Goal: Task Accomplishment & Management: Use online tool/utility

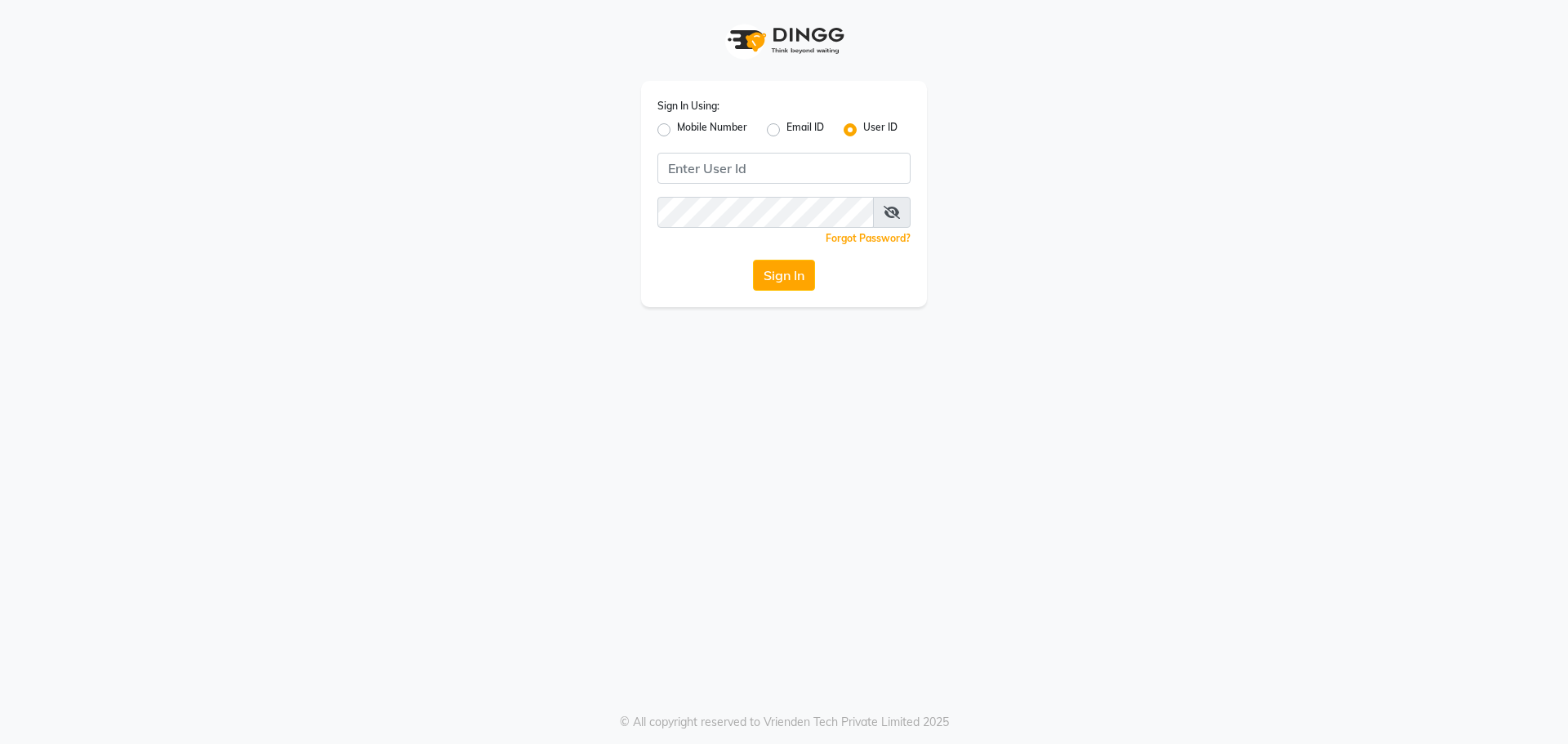
click at [677, 131] on label "Mobile Number" at bounding box center [712, 129] width 70 height 20
click at [677, 131] on input "Mobile Number" at bounding box center [682, 124] width 10 height 10
radio input "true"
radio input "false"
click at [764, 174] on input "Username" at bounding box center [812, 167] width 198 height 31
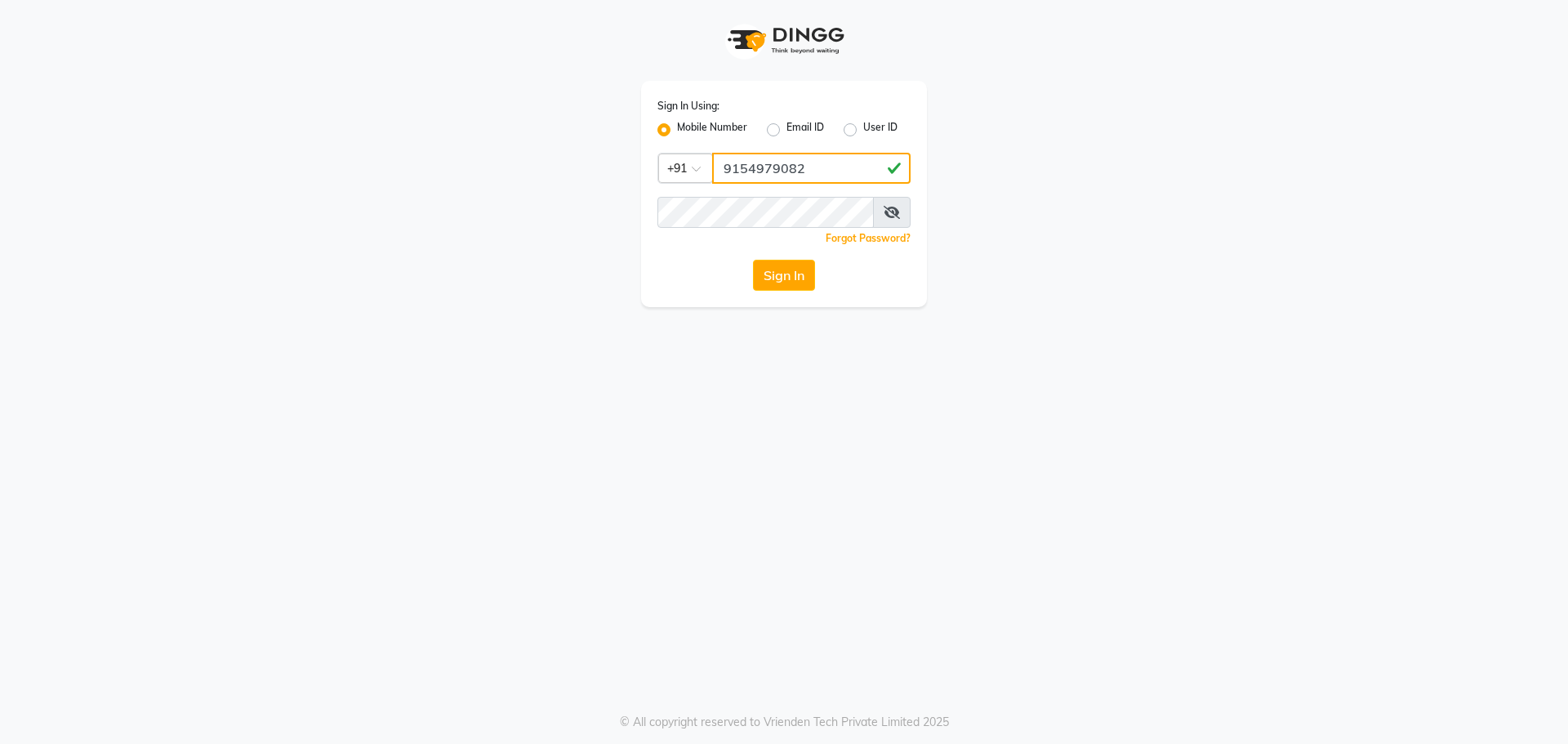
type input "9154979082"
click at [753, 260] on button "Sign In" at bounding box center [784, 275] width 62 height 31
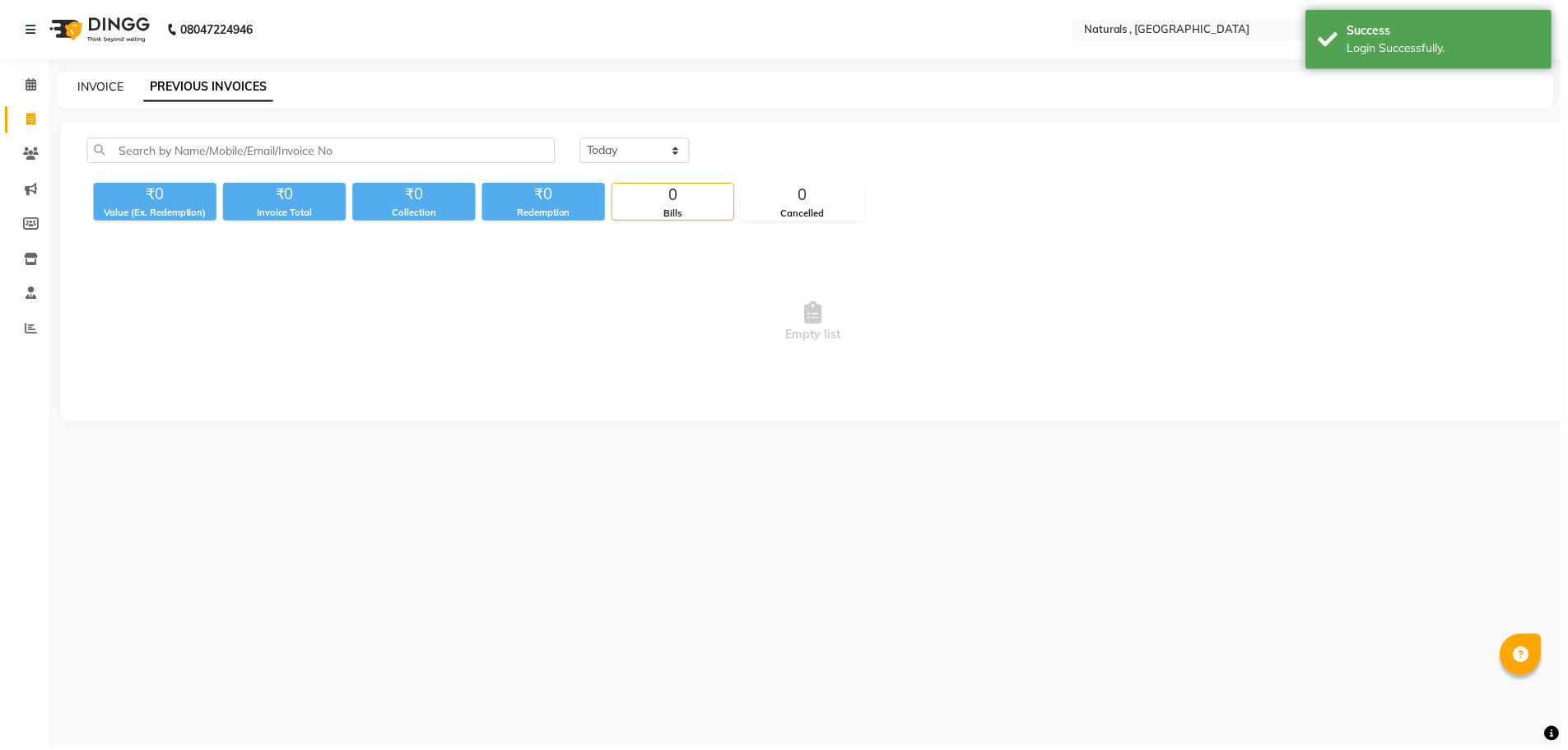
click at [92, 86] on link "INVOICE" at bounding box center [101, 87] width 47 height 15
select select "service"
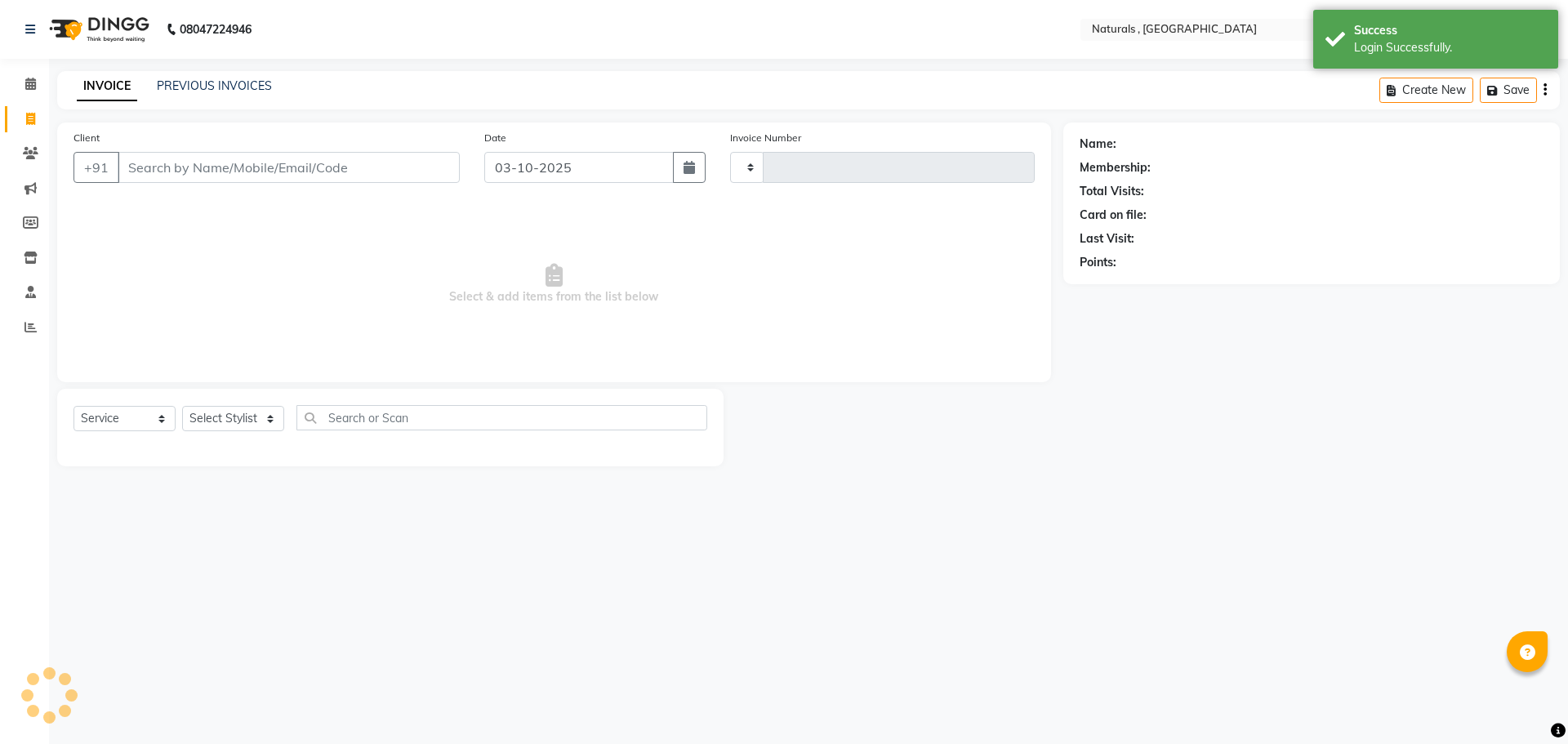
type input "4344"
select select "5818"
click at [199, 170] on input "Client" at bounding box center [289, 166] width 342 height 31
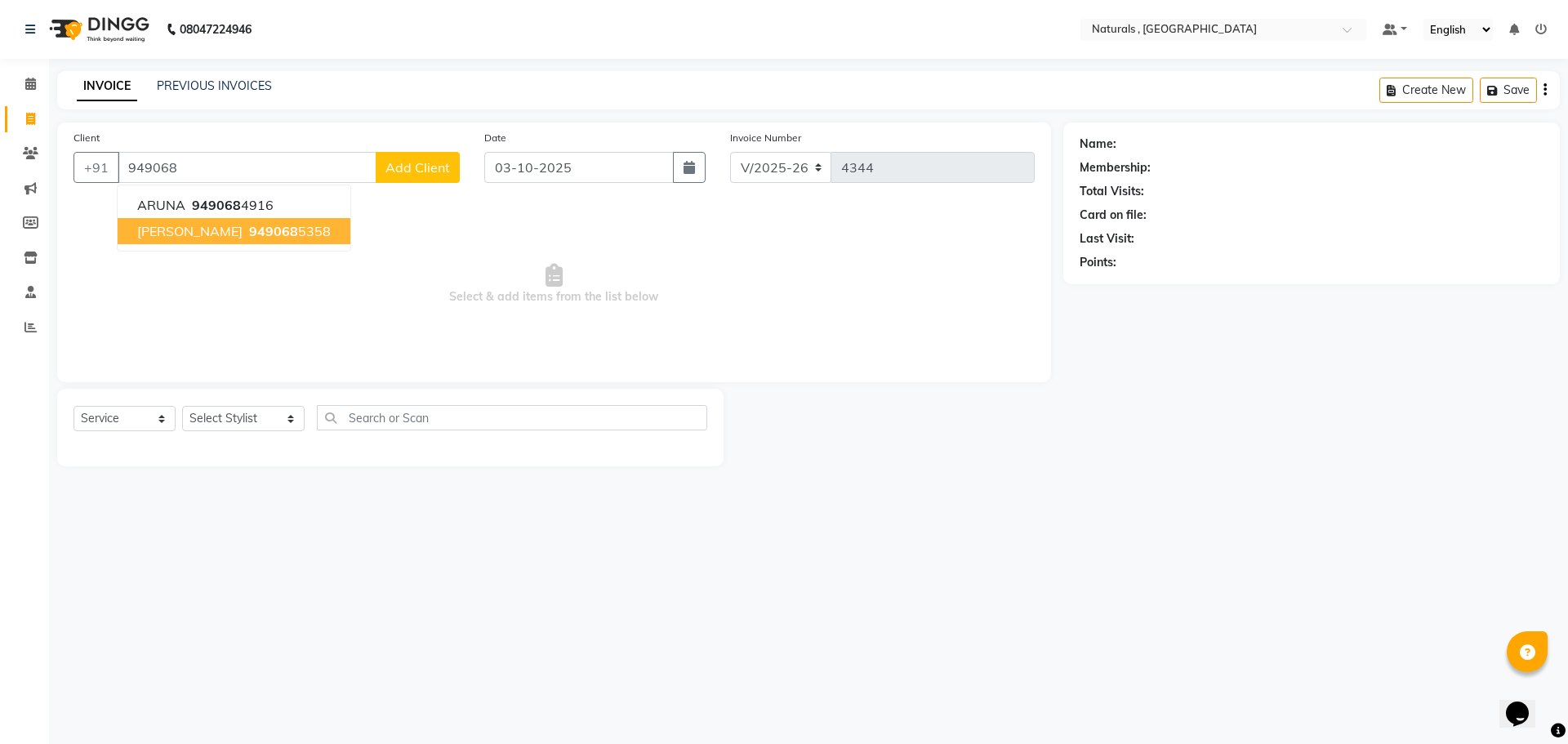
click at [249, 235] on span "949068" at bounding box center [273, 230] width 49 height 16
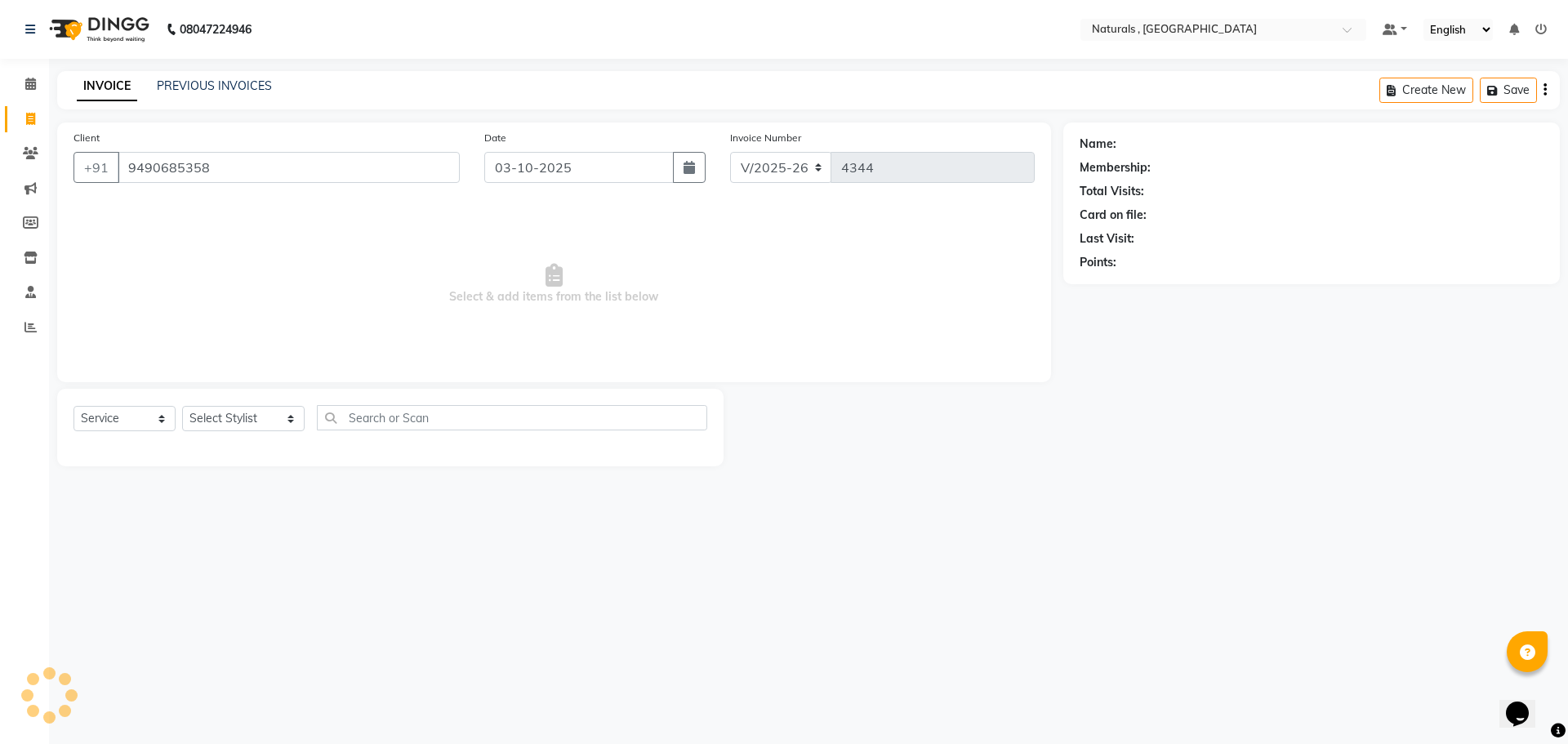
type input "9490685358"
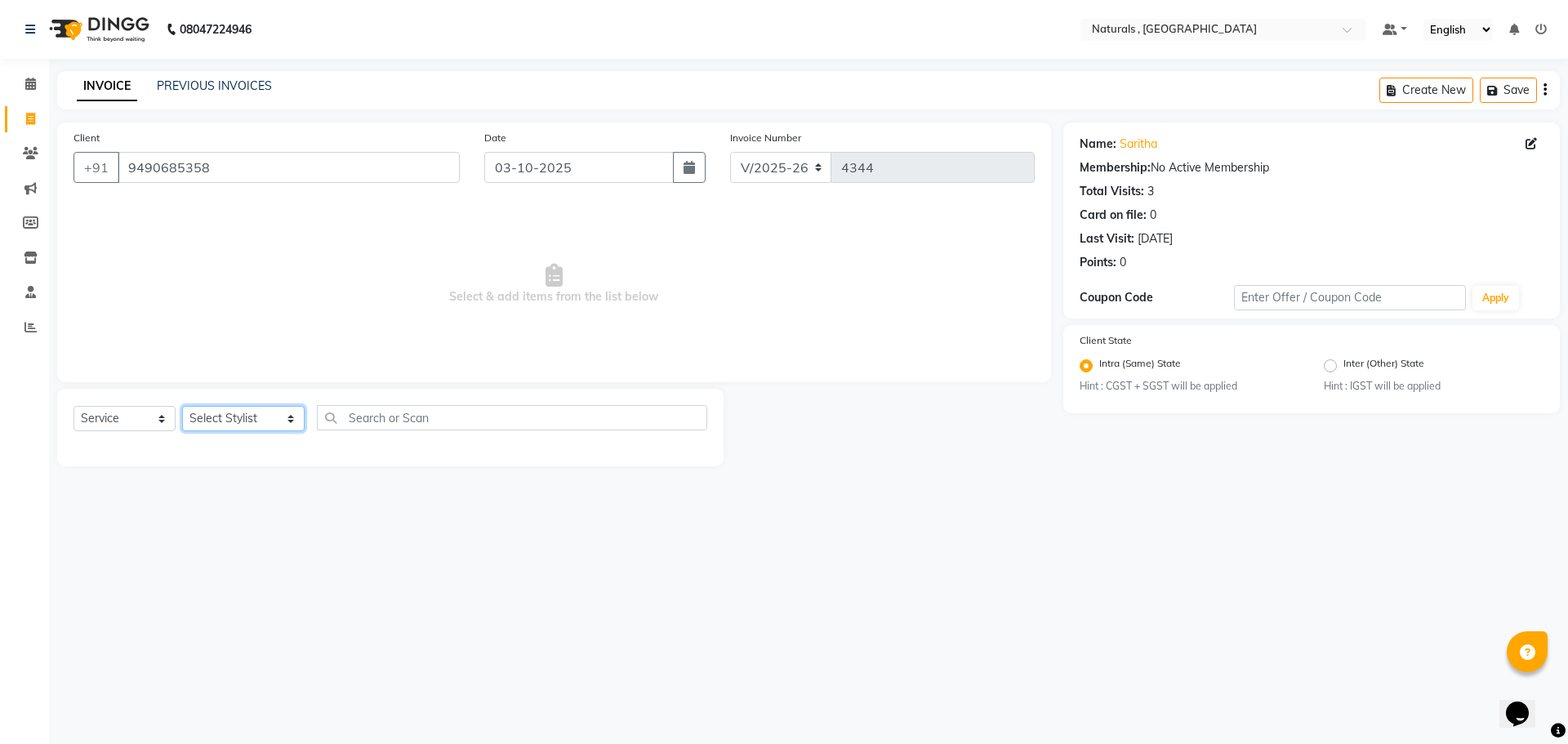
click at [277, 416] on select "Select Stylist ASFIYA (L-3) BHAGYA SHREE GM [PERSON_NAME] (L-2) [PERSON_NAME] (…" at bounding box center [243, 418] width 122 height 25
select select "40678"
click at [182, 406] on select "Select Stylist ASFIYA (L-3) BHAGYA SHREE GM [PERSON_NAME] (L-2) [PERSON_NAME] (…" at bounding box center [243, 418] width 122 height 25
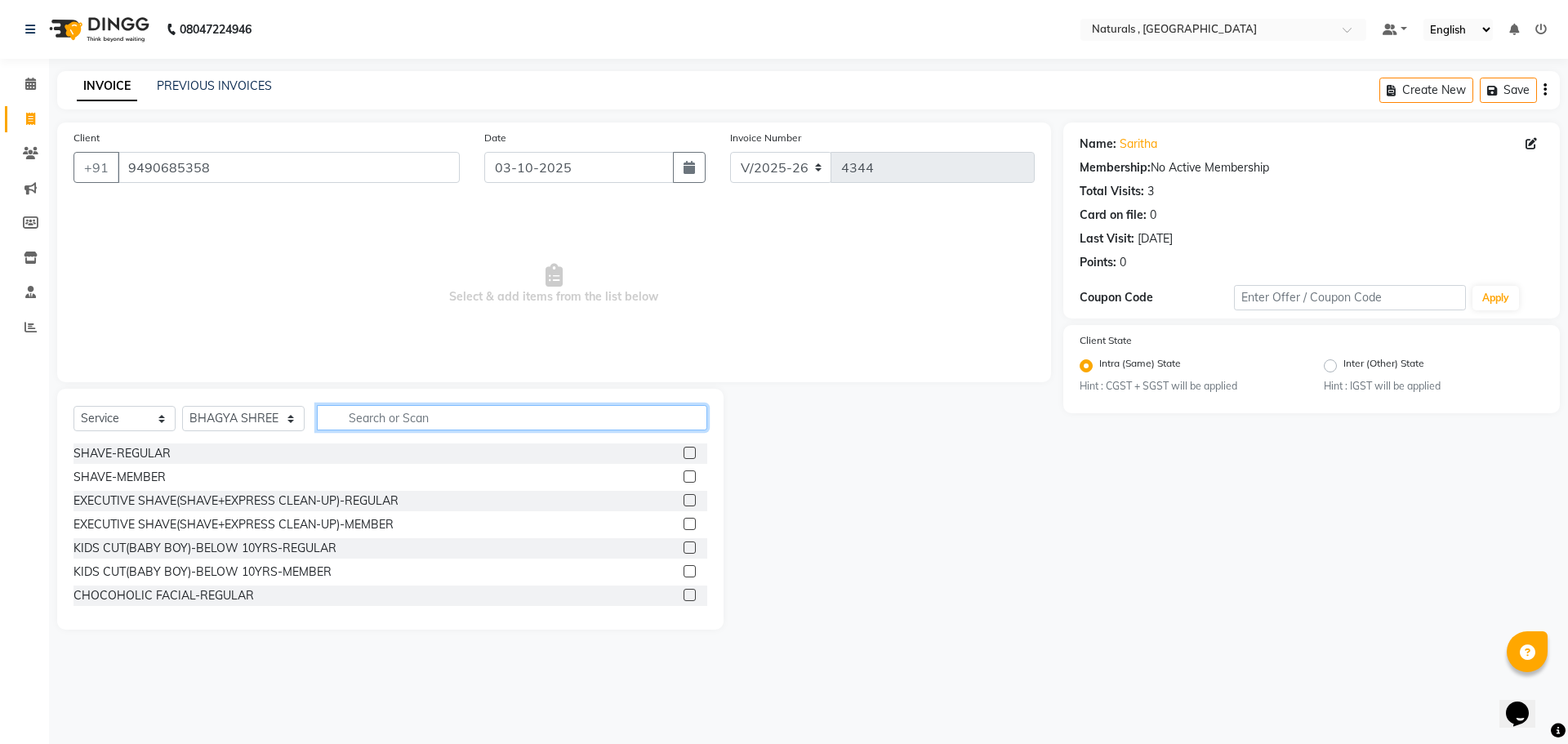
click at [407, 419] on input "text" at bounding box center [512, 417] width 391 height 25
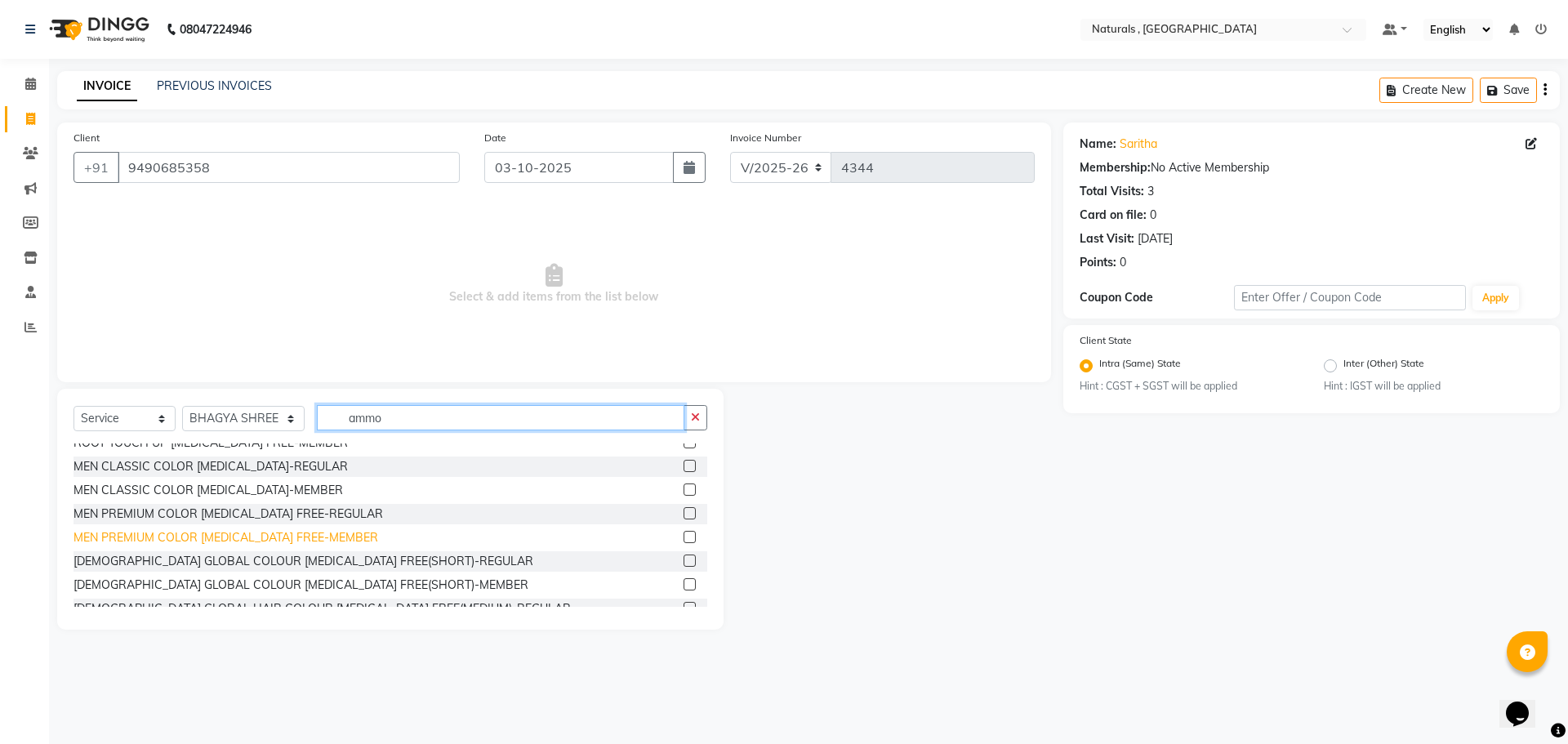
type input "ammo"
click at [287, 533] on div "MEN PREMIUM COLOR [MEDICAL_DATA] FREE-MEMBER" at bounding box center [226, 537] width 305 height 17
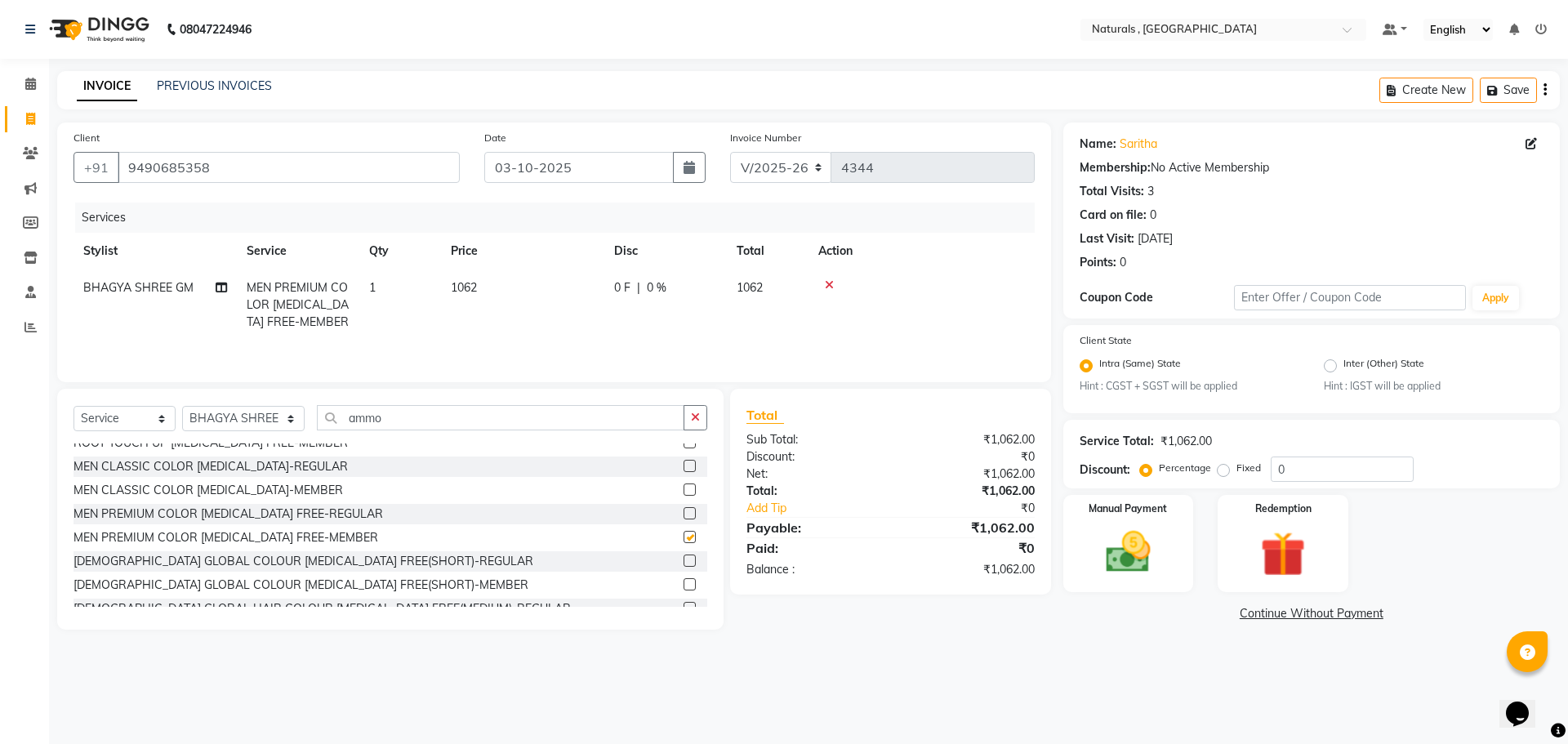
checkbox input "false"
click at [1086, 635] on main "INVOICE PREVIOUS INVOICES Create New Save Client [PHONE_NUMBER] Date [DATE] Inv…" at bounding box center [808, 363] width 1519 height 583
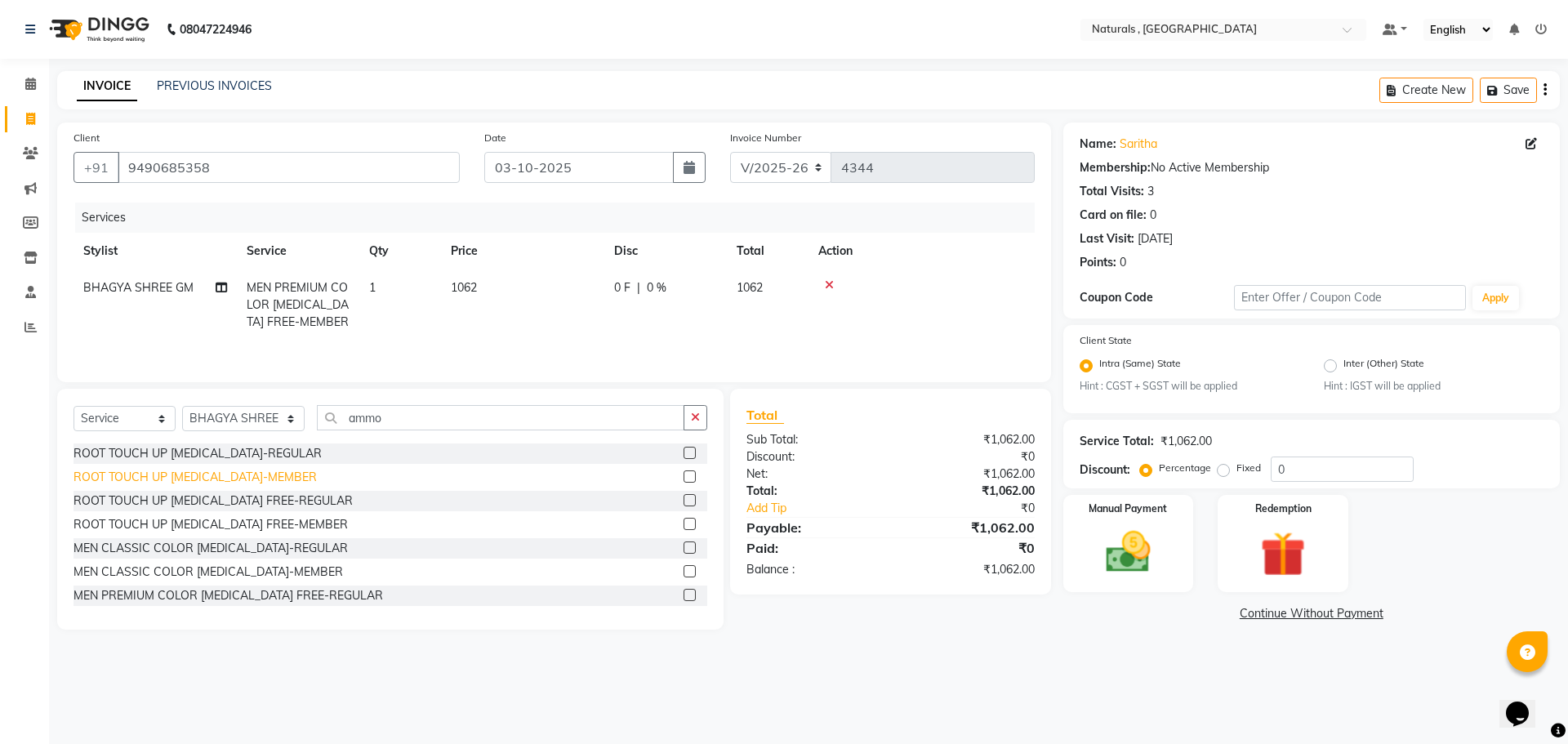
click at [182, 478] on div "ROOT TOUCH UP [MEDICAL_DATA]-MEMBER" at bounding box center [195, 477] width 243 height 17
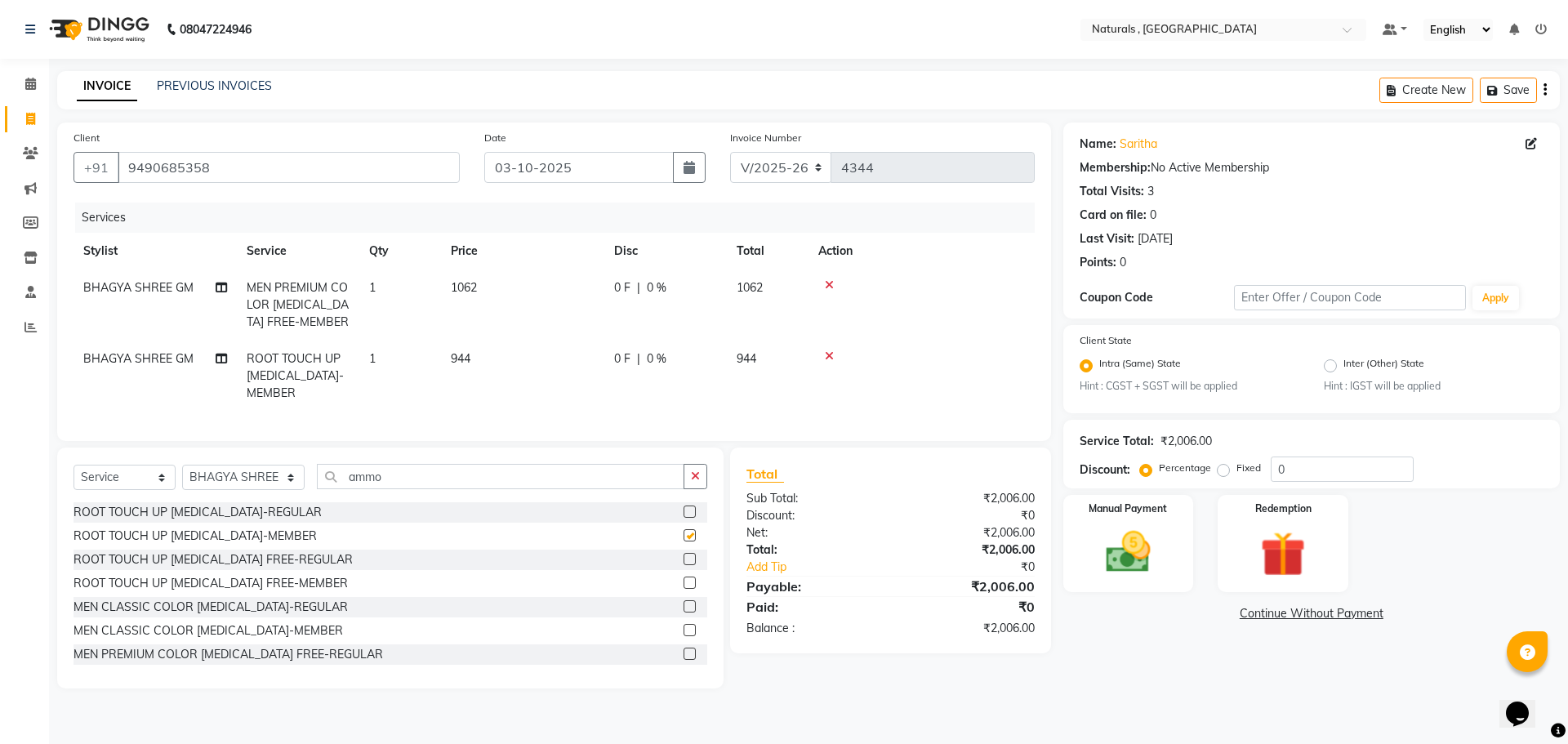
checkbox input "false"
click at [191, 592] on div "ROOT TOUCH UP [MEDICAL_DATA] FREE-MEMBER" at bounding box center [210, 583] width 274 height 17
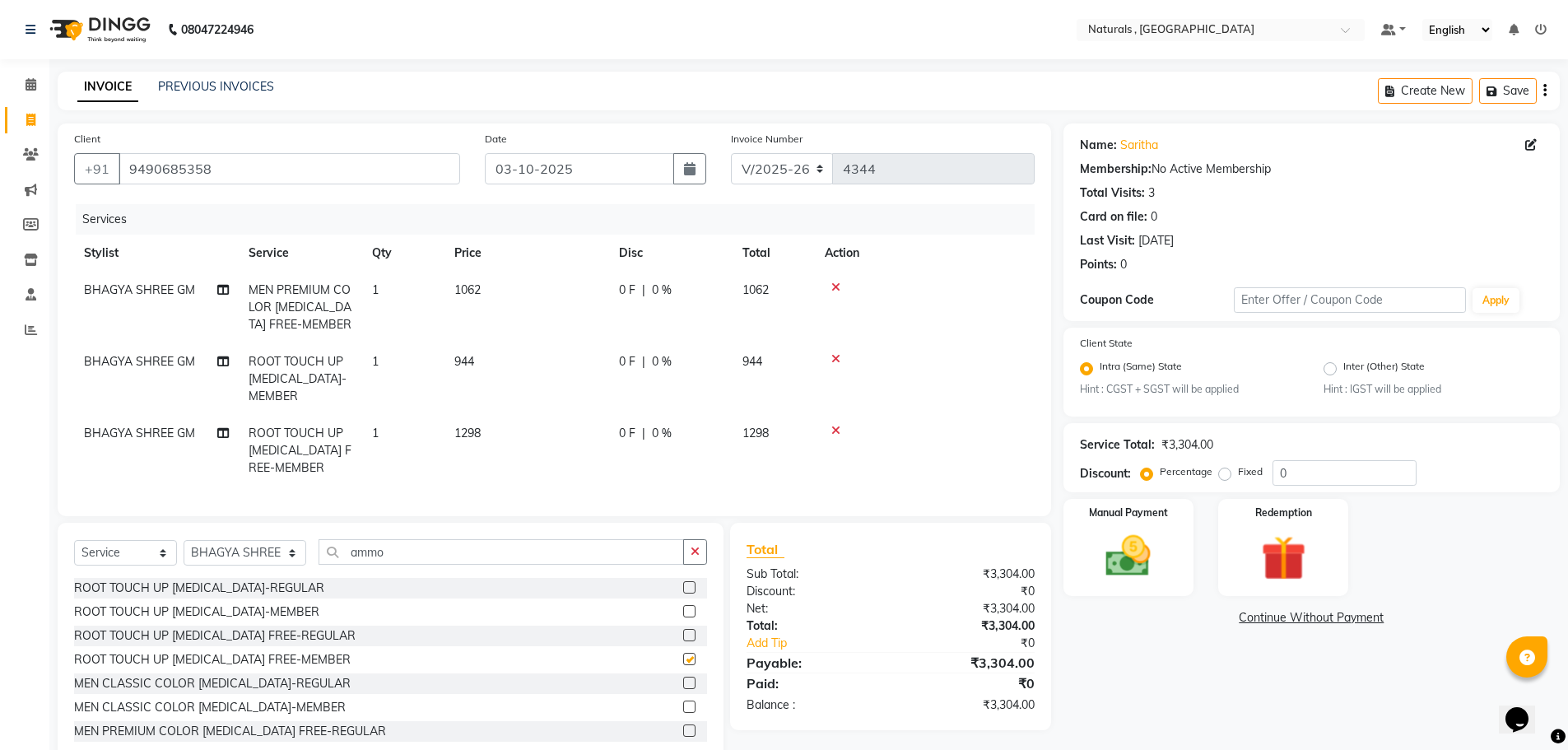
checkbox input "false"
click at [836, 284] on icon at bounding box center [836, 287] width 9 height 11
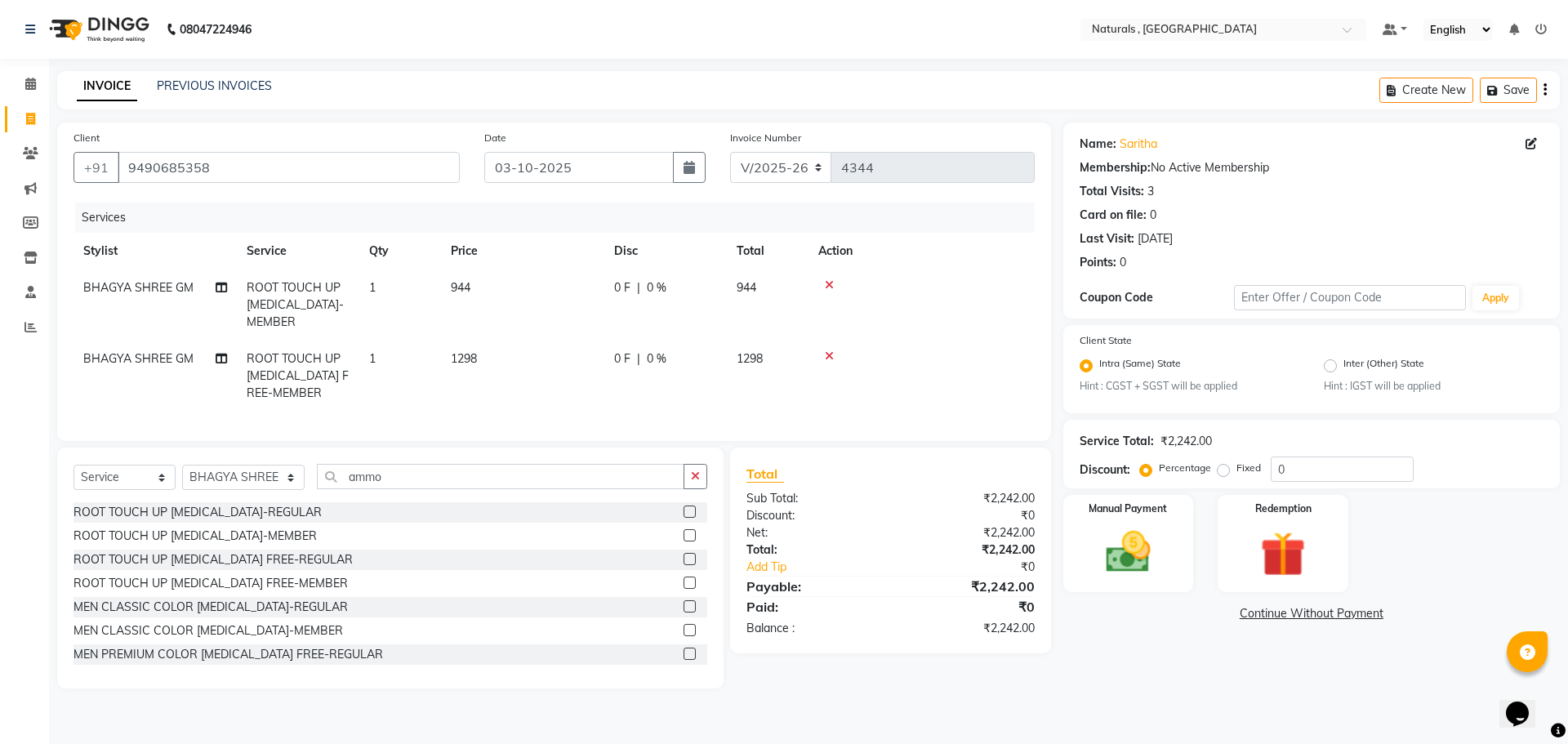
click at [829, 280] on icon at bounding box center [829, 285] width 9 height 11
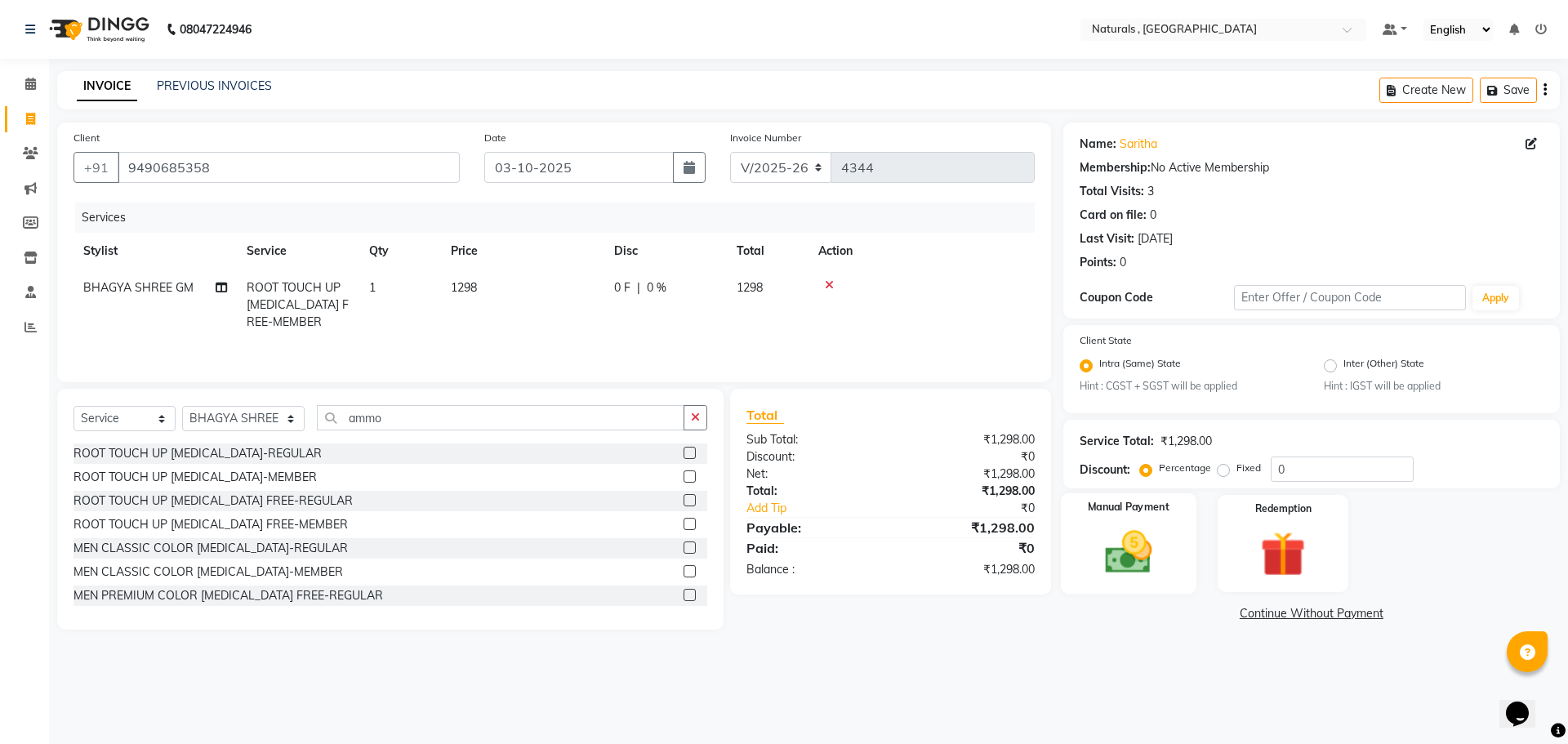
click at [1152, 557] on img at bounding box center [1128, 553] width 76 height 54
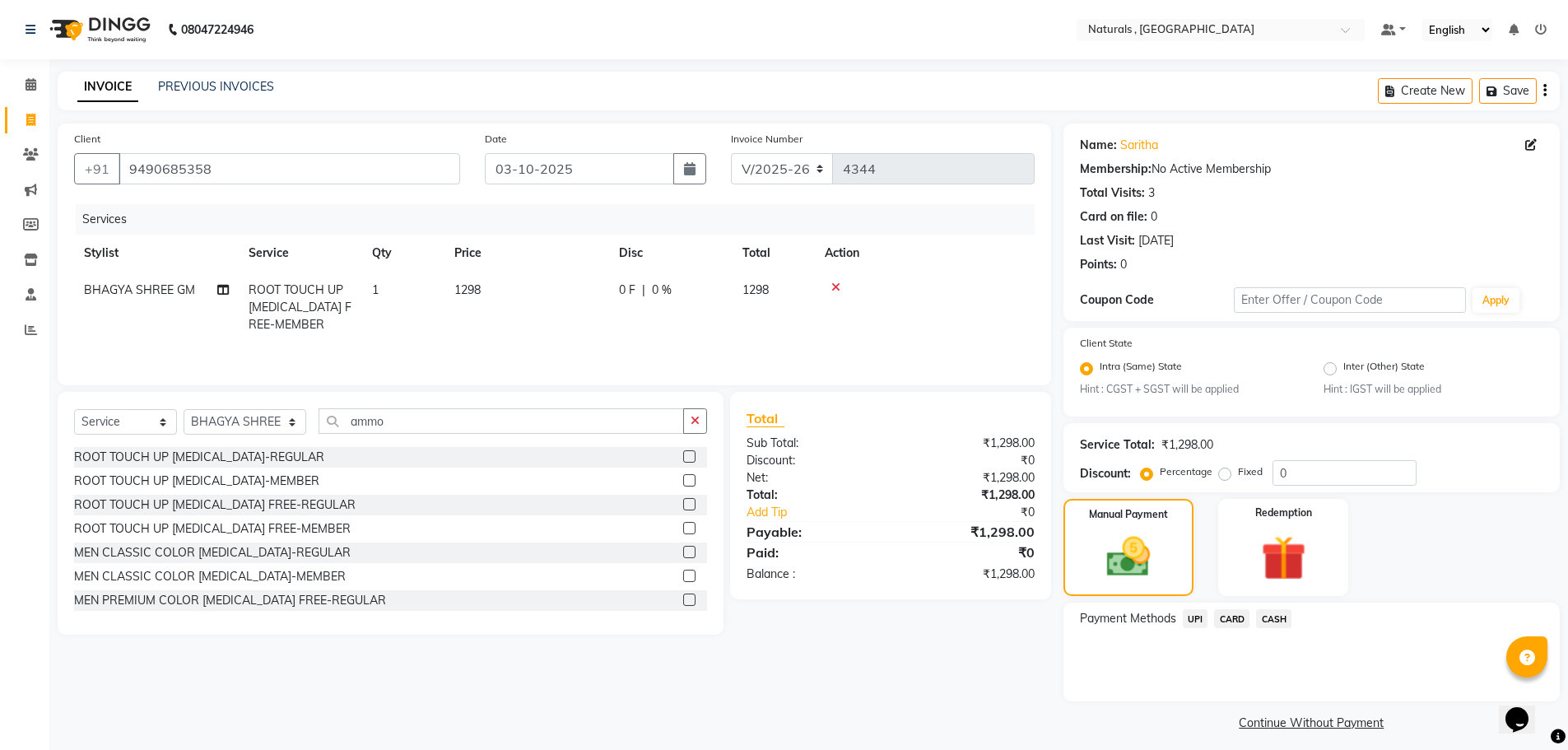
click at [1280, 622] on span "CASH" at bounding box center [1274, 618] width 36 height 19
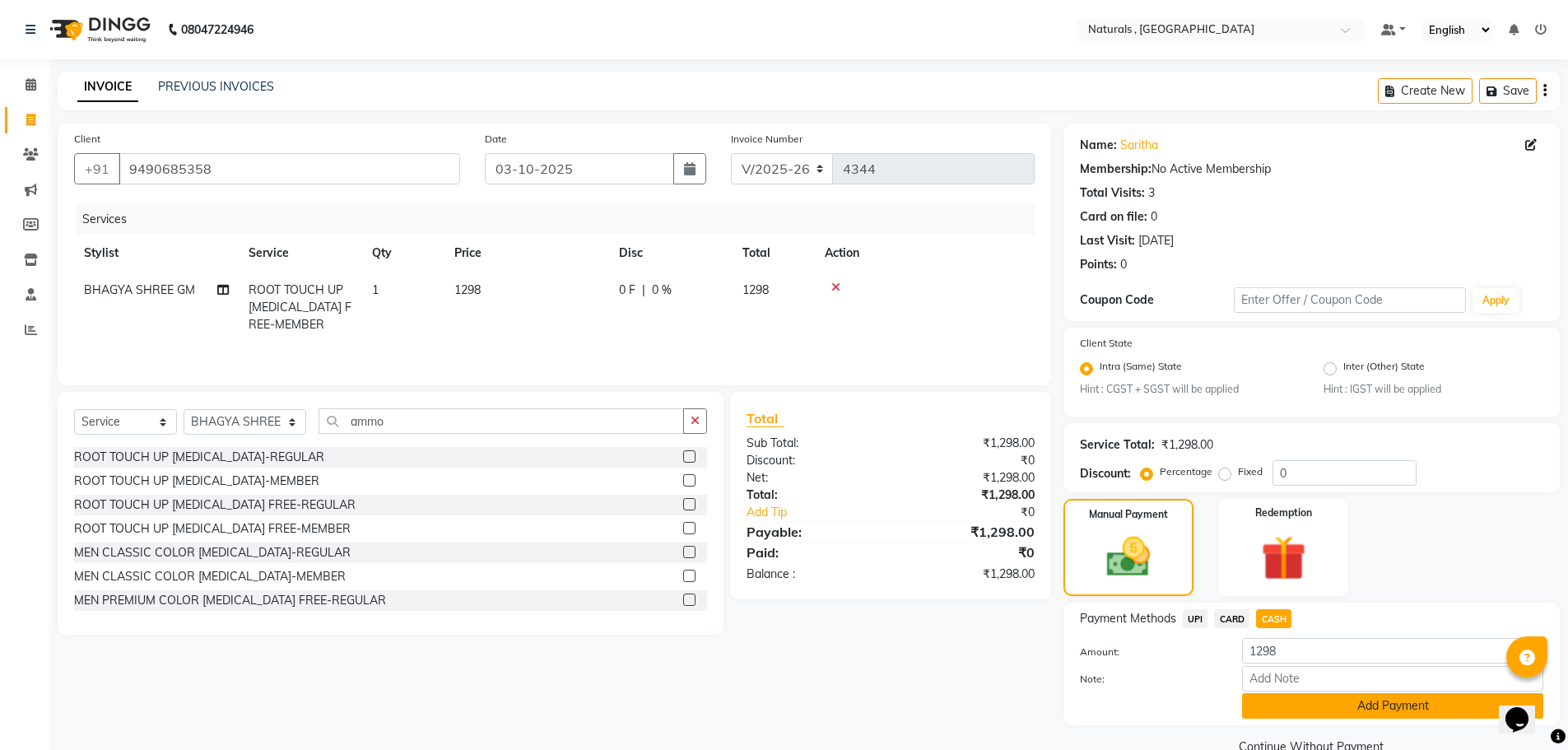
click at [1303, 693] on button "Add Payment" at bounding box center [1393, 705] width 302 height 25
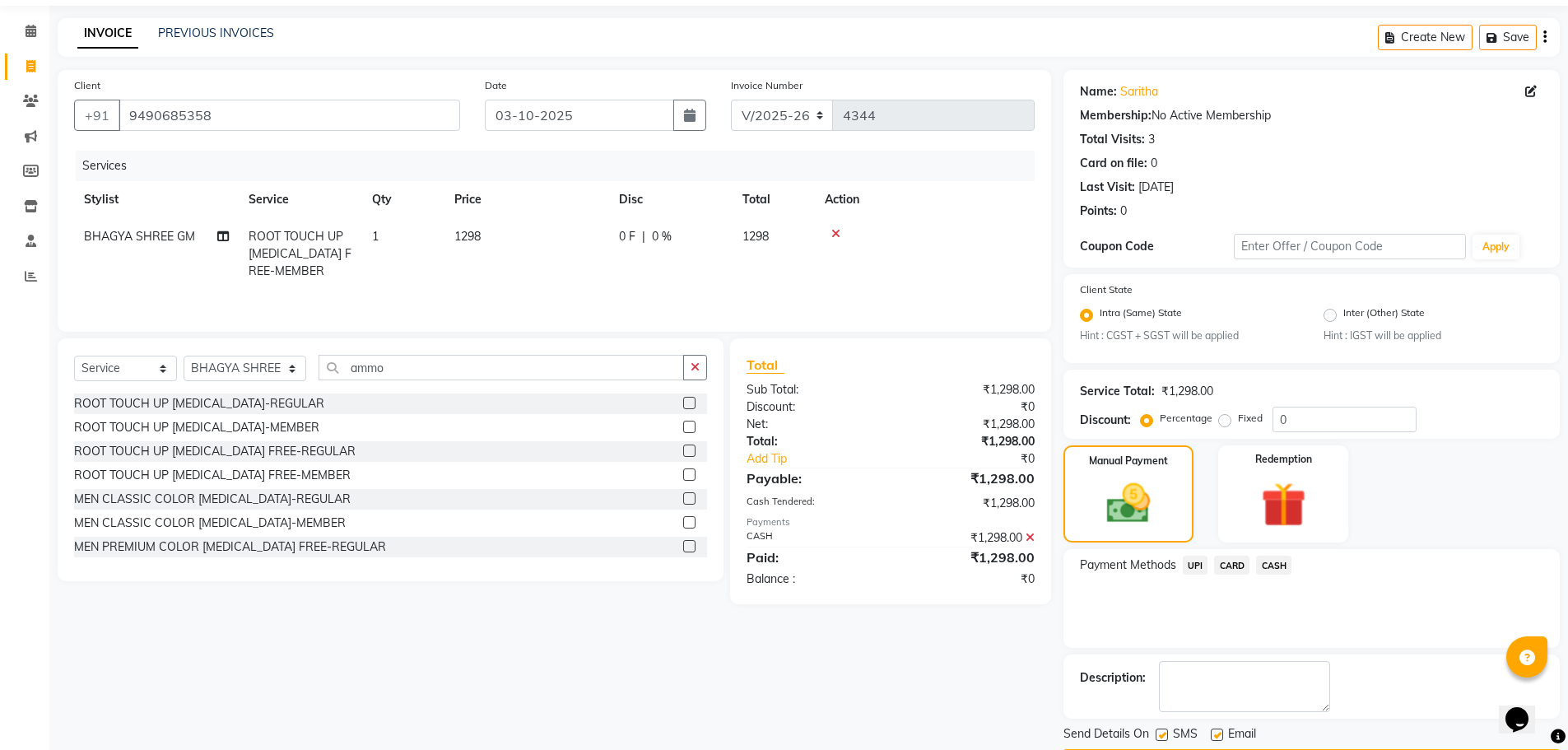
scroll to position [103, 0]
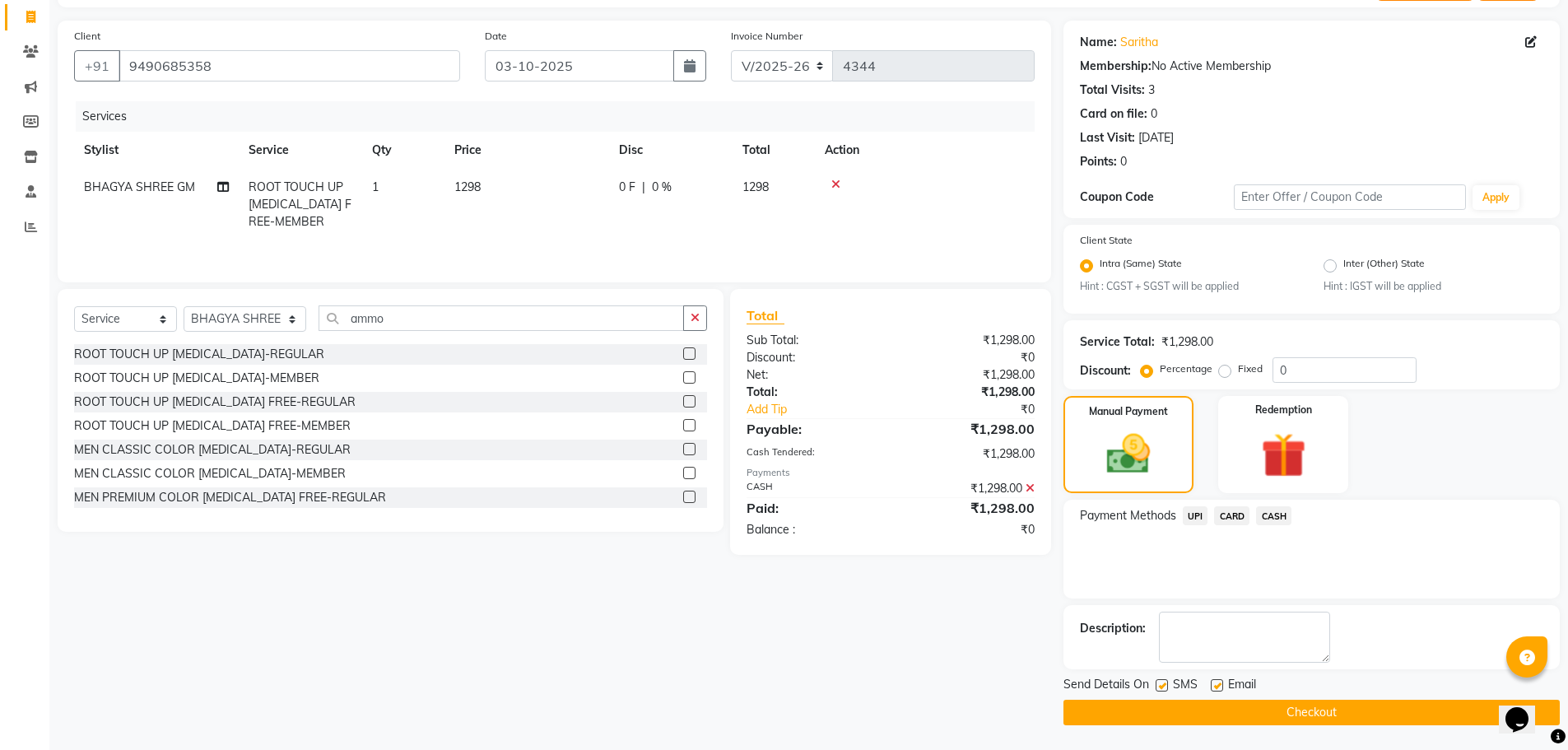
click at [1304, 713] on button "Checkout" at bounding box center [1312, 711] width 497 height 25
